Goal: Answer question/provide support

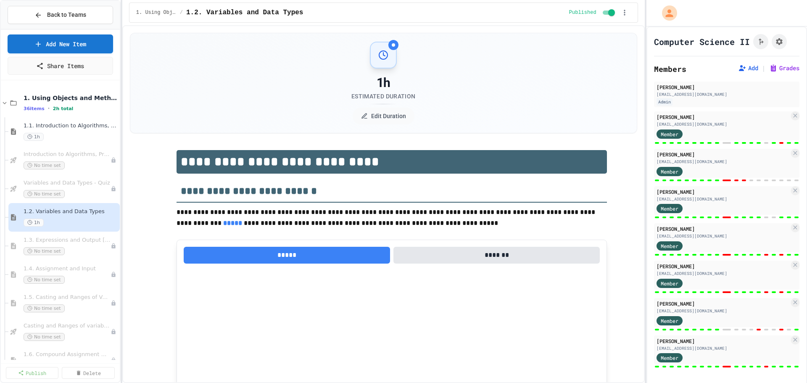
select select "***"
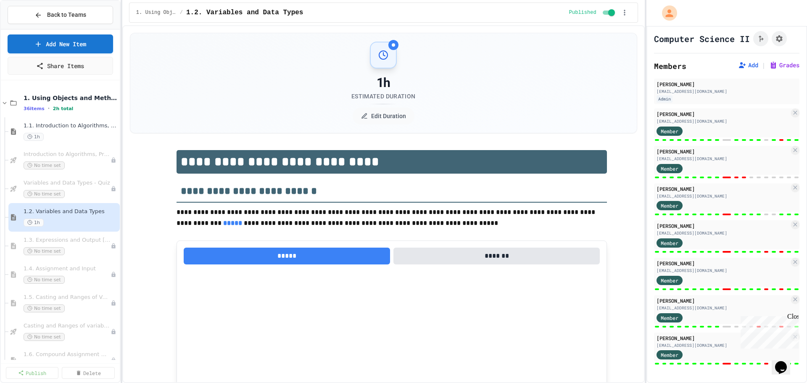
click at [790, 316] on div "Close" at bounding box center [792, 318] width 11 height 11
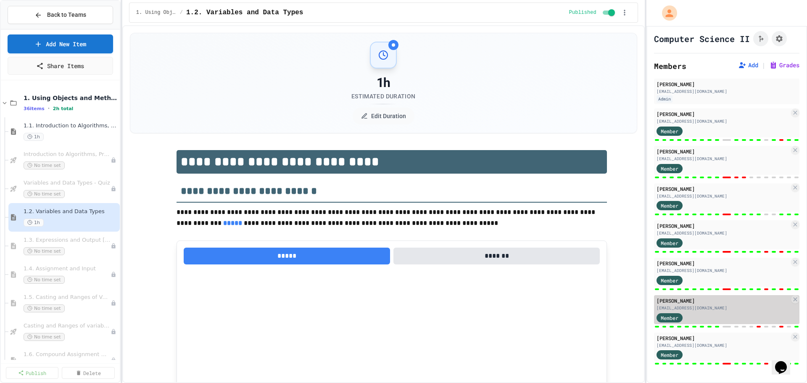
drag, startPoint x: 744, startPoint y: 340, endPoint x: 737, endPoint y: 321, distance: 19.9
click at [739, 322] on div "[PERSON_NAME] [EMAIL_ADDRESS][DOMAIN_NAME] Admin [PERSON_NAME] [EMAIL_ADDRESS][…" at bounding box center [726, 222] width 145 height 287
click at [756, 309] on div "[EMAIL_ADDRESS][DOMAIN_NAME]" at bounding box center [723, 308] width 133 height 6
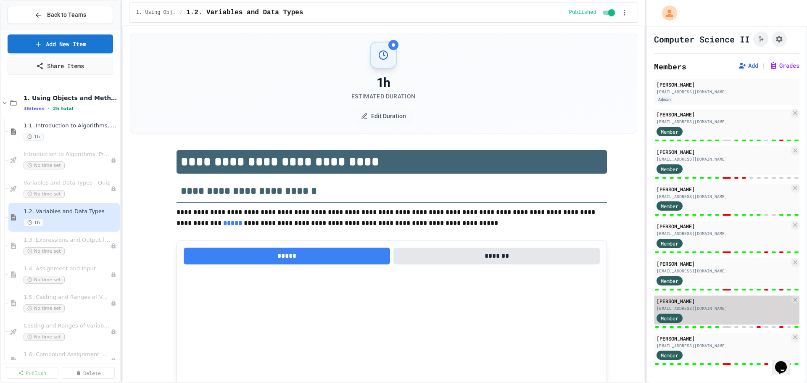
click at [756, 309] on div "[EMAIL_ADDRESS][DOMAIN_NAME]" at bounding box center [723, 308] width 133 height 6
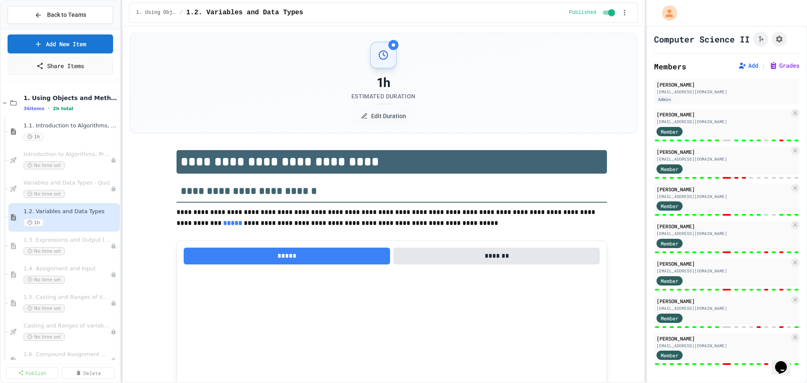
type textarea "*"
